Goal: Task Accomplishment & Management: Complete application form

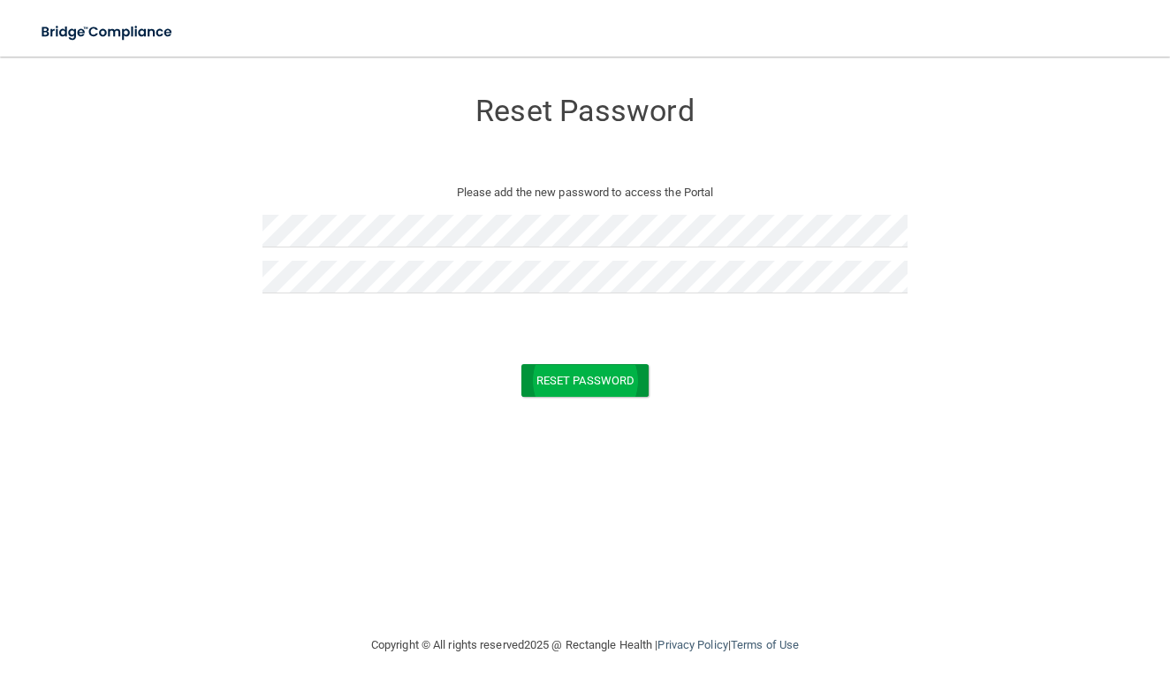
click at [573, 379] on button "Reset Password" at bounding box center [584, 380] width 127 height 33
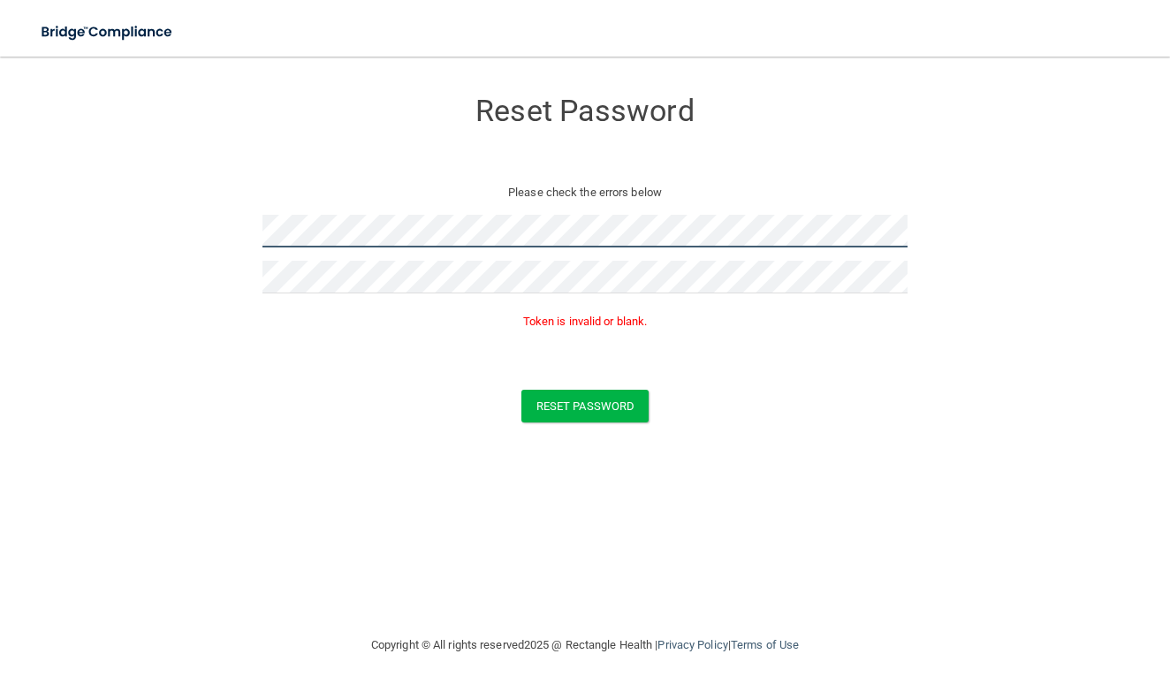
click at [188, 220] on form "Reset Password Please check the errors below Token is invalid or blank. Reset P…" at bounding box center [584, 258] width 1099 height 369
click at [588, 409] on button "Reset Password" at bounding box center [584, 406] width 127 height 33
click at [592, 405] on button "Reset Password" at bounding box center [584, 406] width 127 height 33
click at [251, 234] on form "Reset Password Please check the errors below Token is invalid or blank. Reset P…" at bounding box center [584, 258] width 1099 height 369
click at [564, 400] on button "Reset Password" at bounding box center [584, 406] width 127 height 33
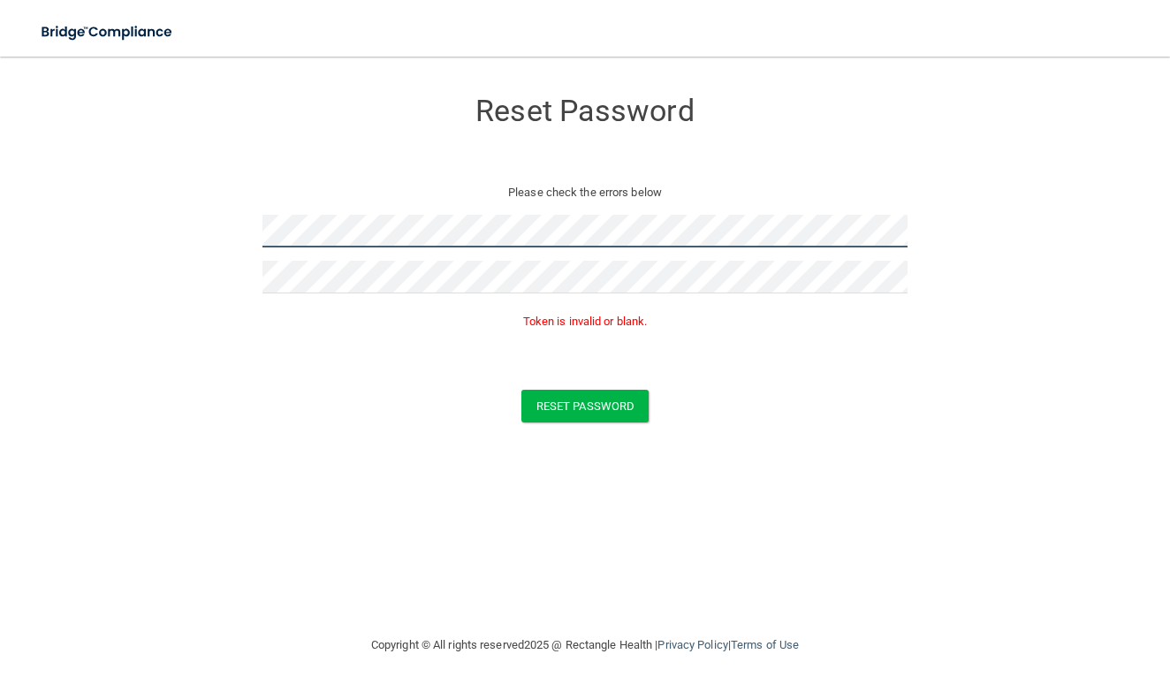
click at [172, 224] on form "Reset Password Please check the errors below Token is invalid or blank. Reset P…" at bounding box center [584, 258] width 1099 height 369
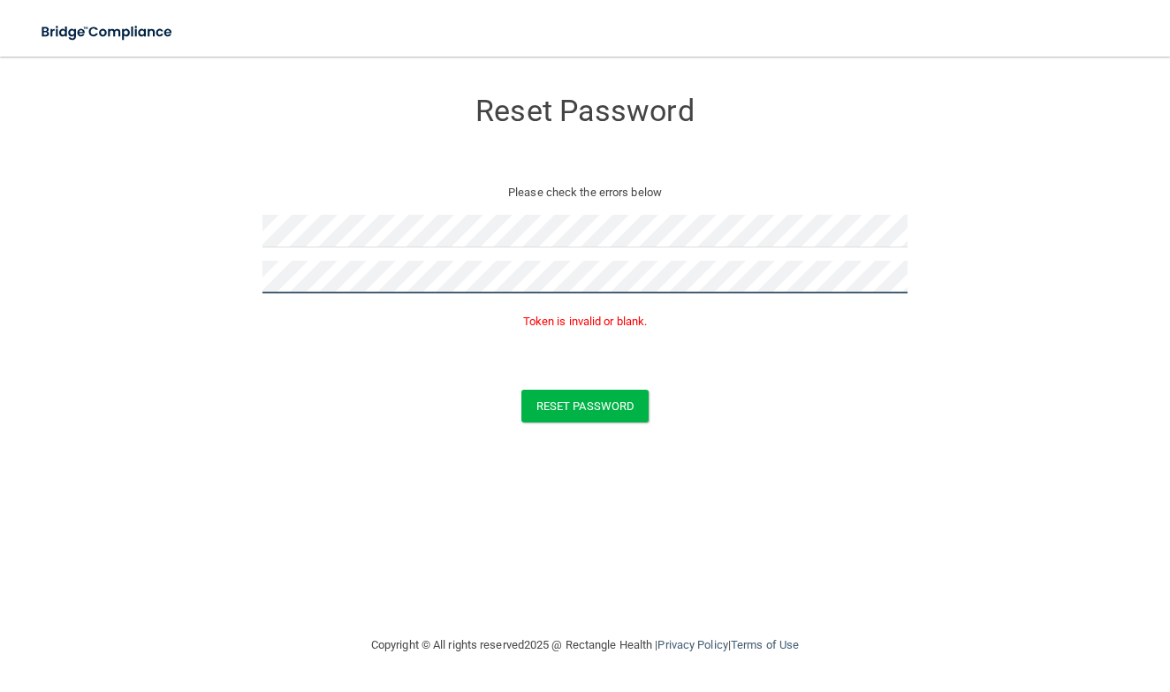
click at [585, 403] on button "Reset Password" at bounding box center [584, 406] width 127 height 33
click at [561, 320] on p "Token is invalid or blank." at bounding box center [584, 321] width 645 height 21
click at [577, 404] on button "Reset Password" at bounding box center [584, 406] width 127 height 33
click at [592, 399] on button "Reset Password" at bounding box center [584, 406] width 127 height 33
click at [589, 406] on button "Reset Password" at bounding box center [584, 406] width 127 height 33
